Goal: Information Seeking & Learning: Learn about a topic

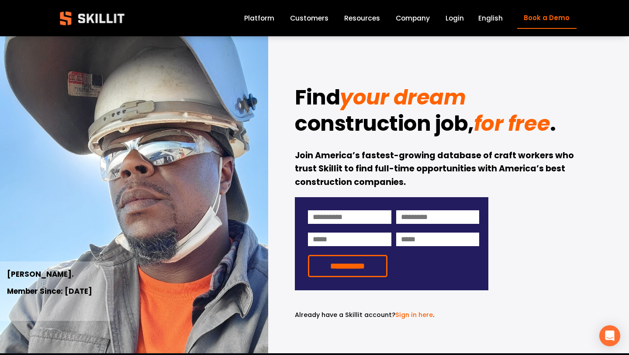
click at [455, 22] on link "Login" at bounding box center [455, 18] width 18 height 12
click at [453, 22] on link "Login" at bounding box center [455, 18] width 18 height 12
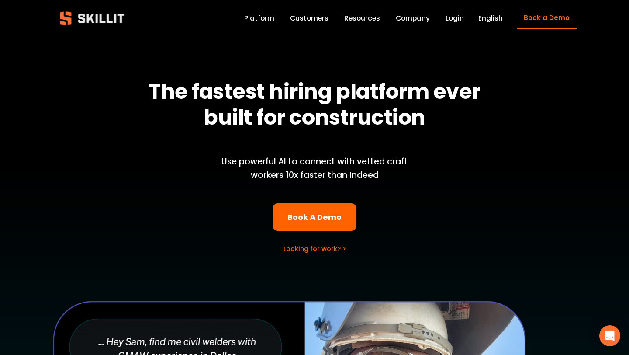
scroll to position [43, 0]
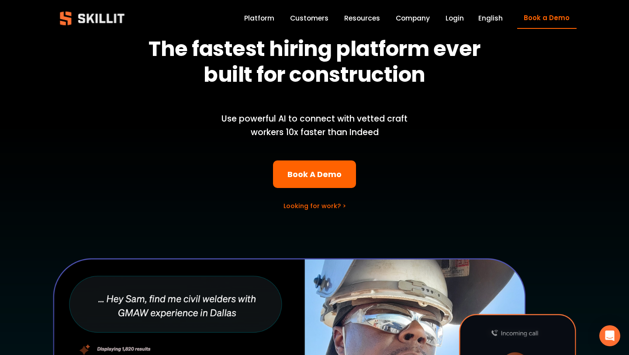
click at [310, 208] on link "Looking for work? >" at bounding box center [315, 206] width 63 height 9
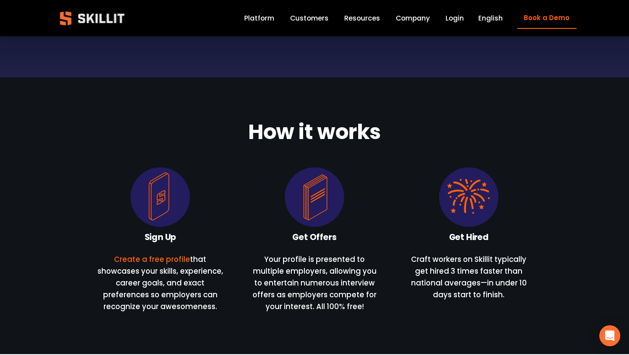
scroll to position [653, 0]
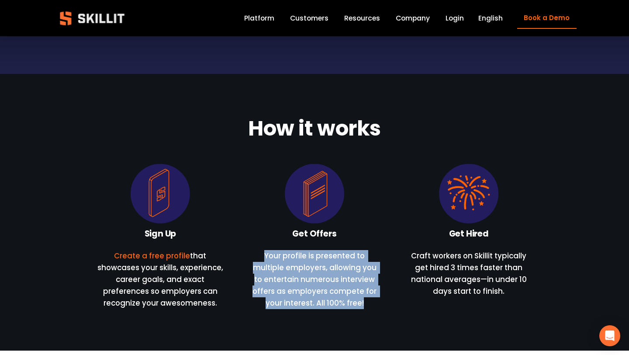
drag, startPoint x: 261, startPoint y: 255, endPoint x: 293, endPoint y: 316, distance: 68.5
click at [293, 316] on div "How it works Sign Up Create a free profile" at bounding box center [314, 212] width 629 height 276
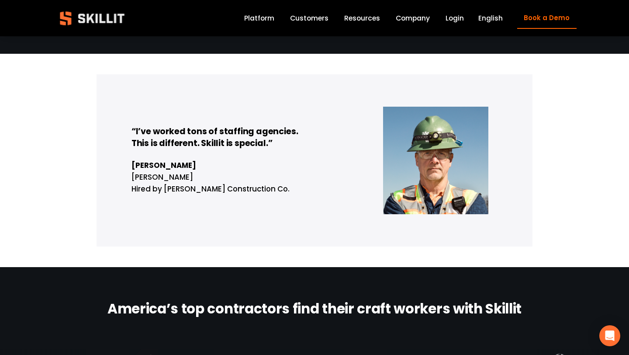
scroll to position [981, 0]
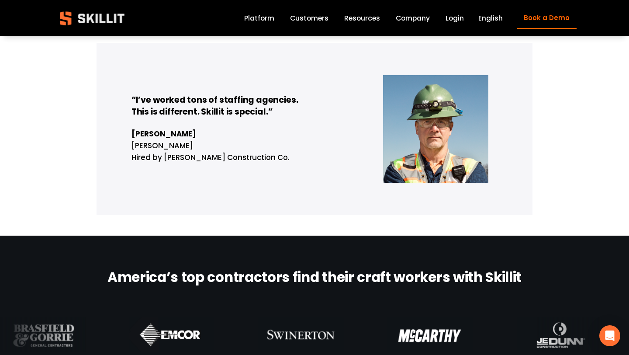
click at [144, 132] on strong "Paul Denson" at bounding box center [164, 134] width 65 height 10
drag, startPoint x: 144, startPoint y: 132, endPoint x: 191, endPoint y: 135, distance: 47.3
click at [191, 135] on p "Paul Denson Foreman Hired by Messer Construction Co." at bounding box center [315, 145] width 366 height 35
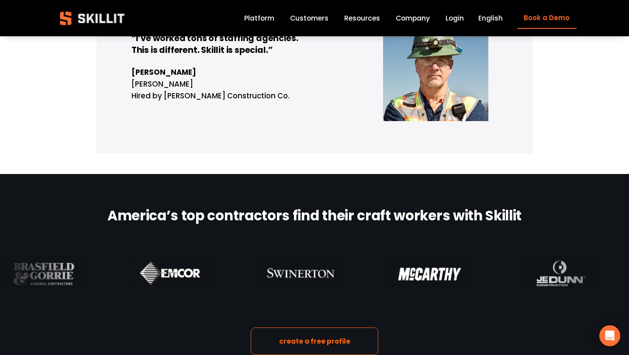
scroll to position [1074, 0]
